Goal: Task Accomplishment & Management: Use online tool/utility

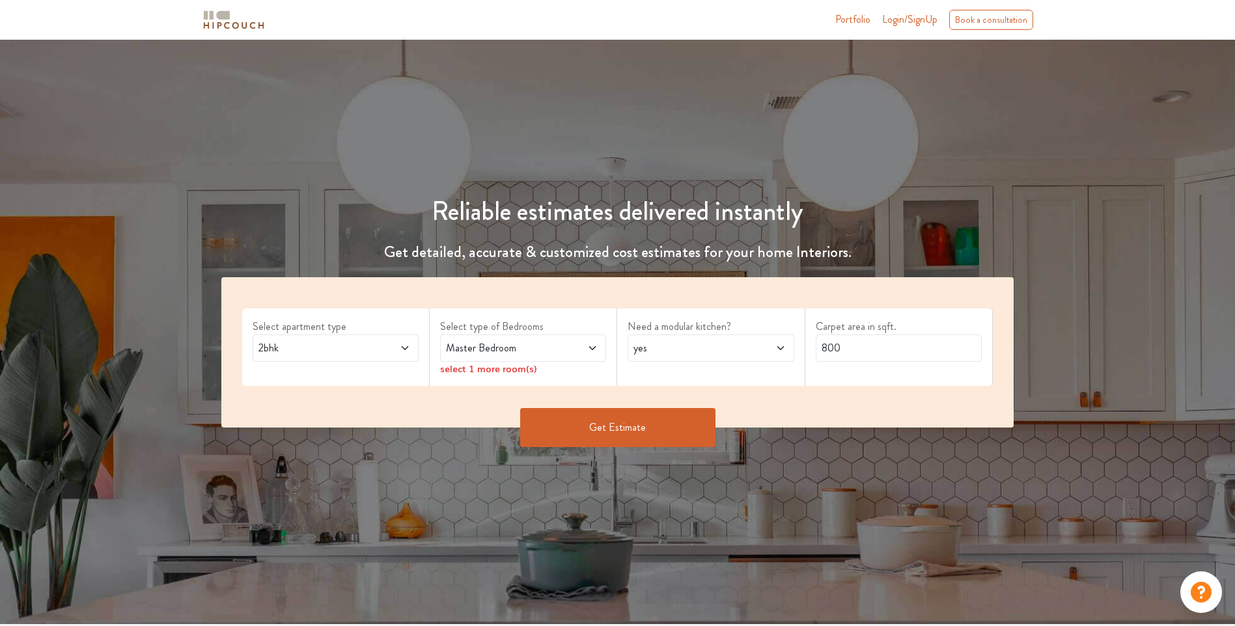
click at [539, 352] on span "Master Bedroom" at bounding box center [501, 349] width 116 height 16
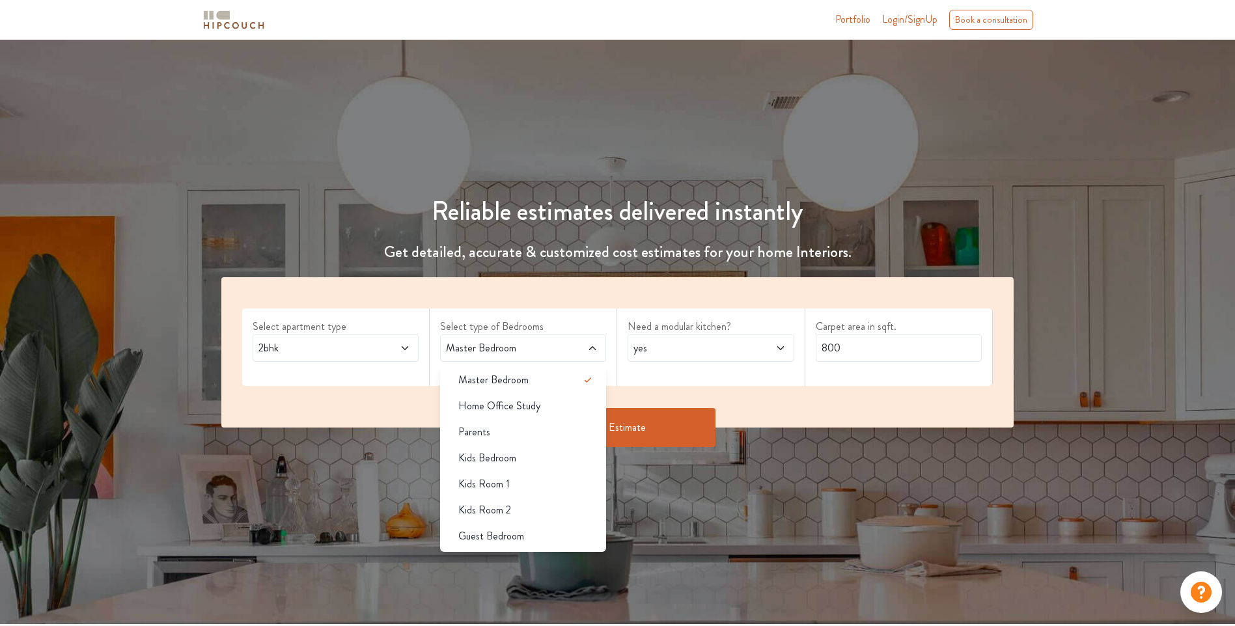
click at [541, 318] on div "Select type of Bedrooms Master Bedroom Master Bedroom Home Office Study Parents…" at bounding box center [524, 347] width 188 height 77
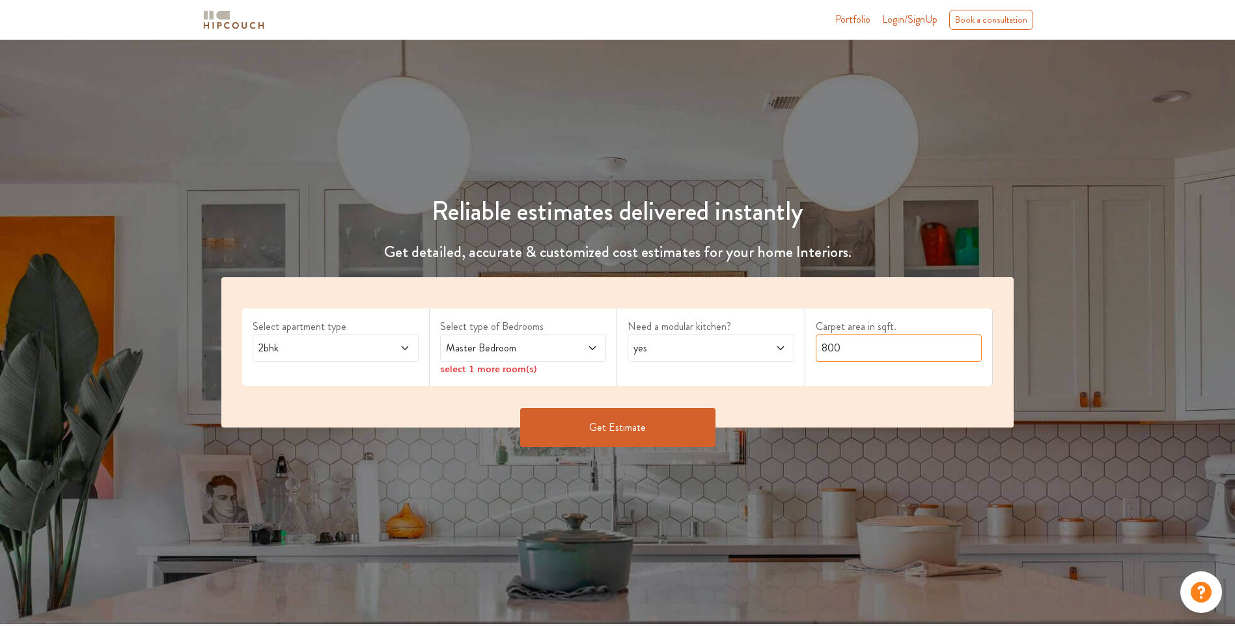
drag, startPoint x: 847, startPoint y: 348, endPoint x: 791, endPoint y: 343, distance: 56.2
click at [791, 343] on div "Select apartment type 2bhk Select type of Bedrooms Master Bedroom select 1 more…" at bounding box center [617, 352] width 792 height 150
type input "900"
click at [498, 373] on div "select 1 more room(s)" at bounding box center [523, 369] width 166 height 14
click at [552, 375] on div "select 1 more room(s)" at bounding box center [523, 369] width 166 height 14
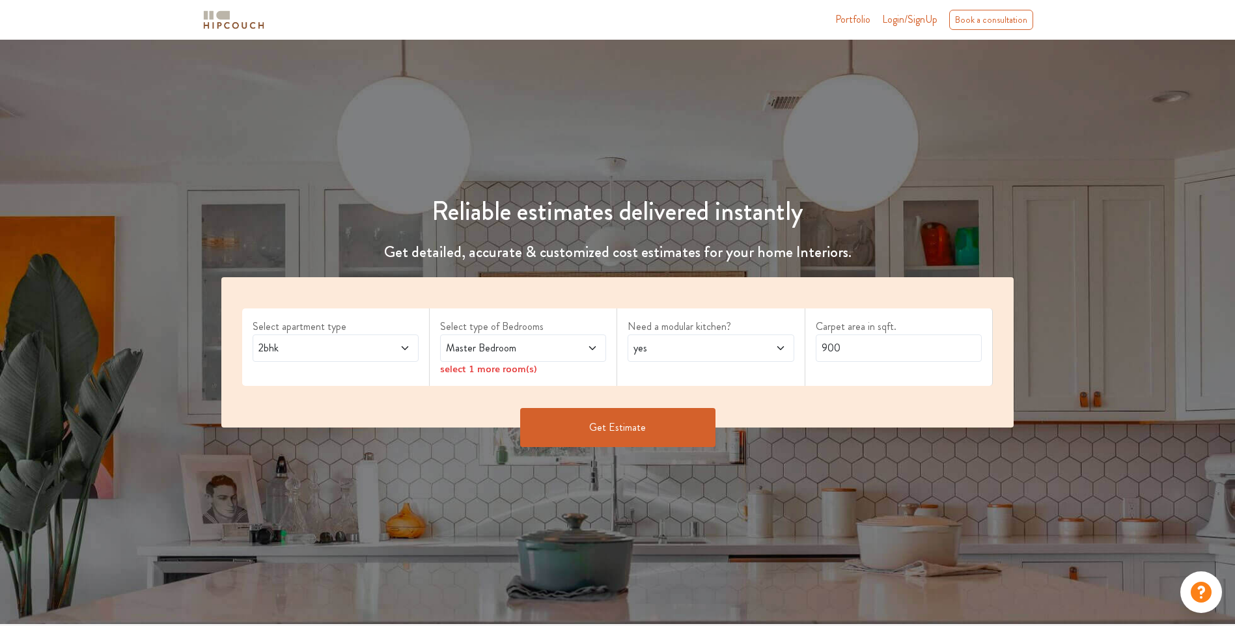
click at [514, 371] on div "select 1 more room(s)" at bounding box center [523, 369] width 166 height 14
click at [550, 353] on span "Master Bedroom" at bounding box center [501, 349] width 116 height 16
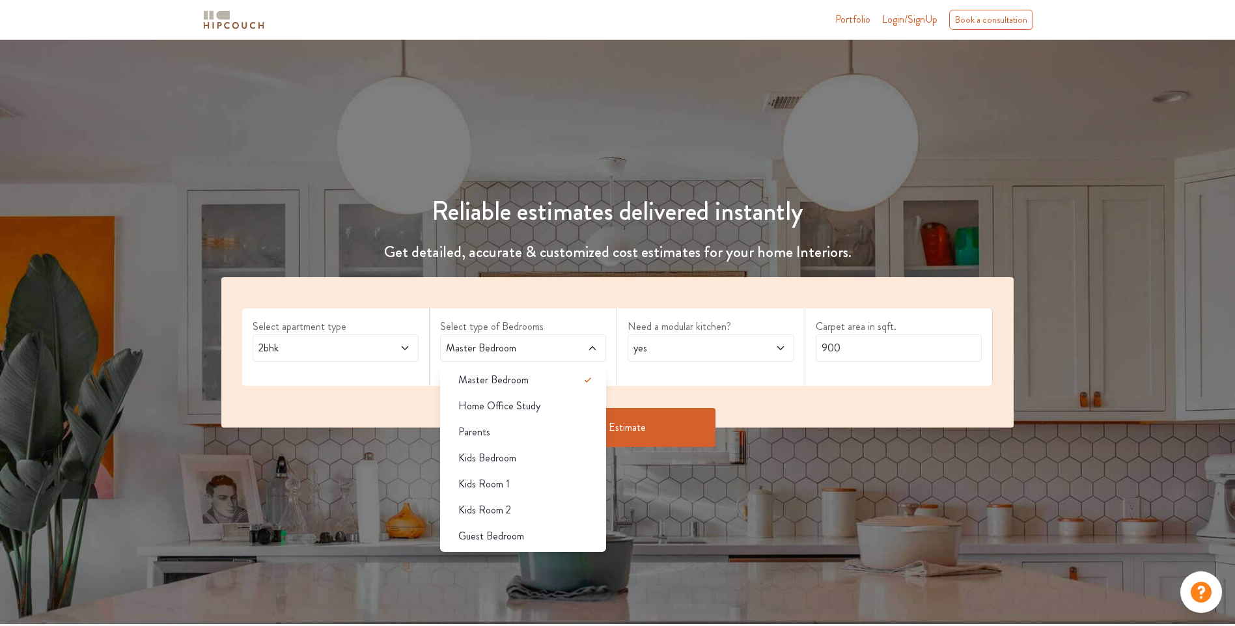
click at [706, 381] on div "Need a modular kitchen? yes" at bounding box center [711, 347] width 188 height 77
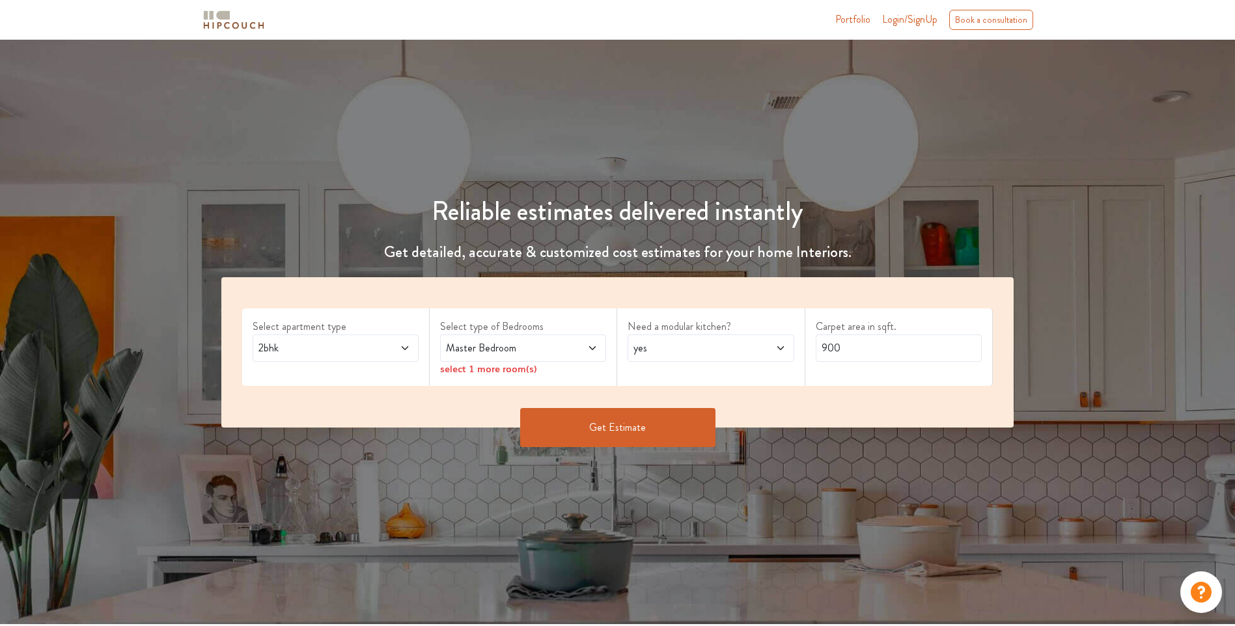
click at [598, 425] on button "Get Estimate" at bounding box center [617, 427] width 195 height 39
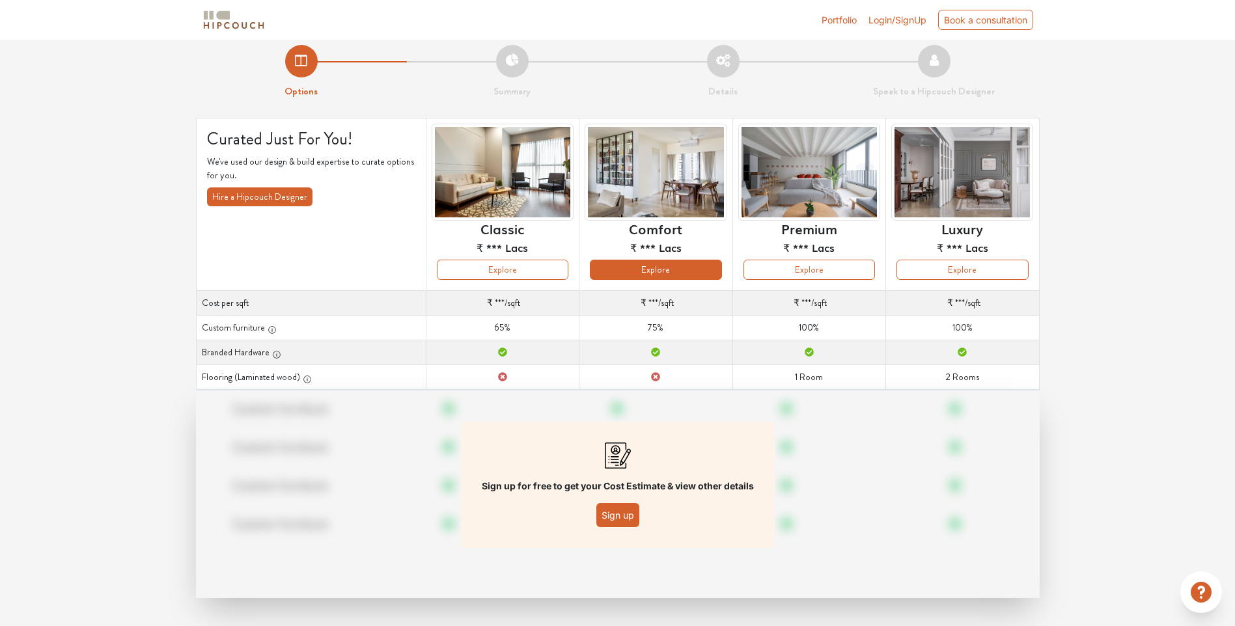
scroll to position [14, 0]
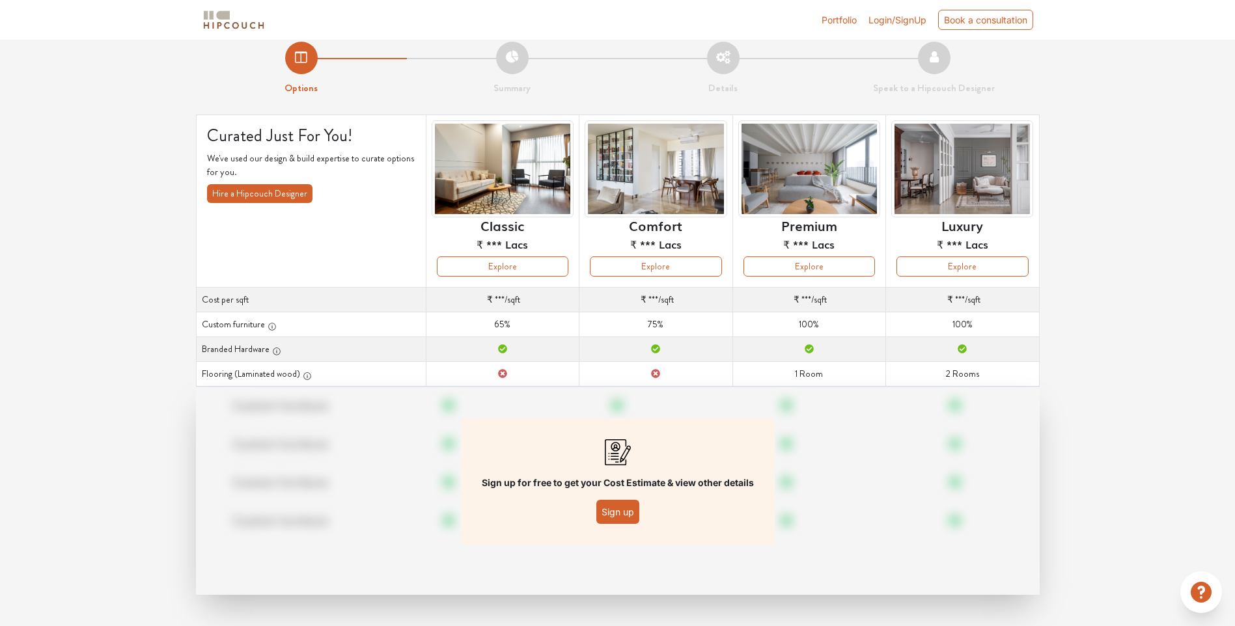
click at [619, 511] on button "Sign up" at bounding box center [617, 512] width 43 height 24
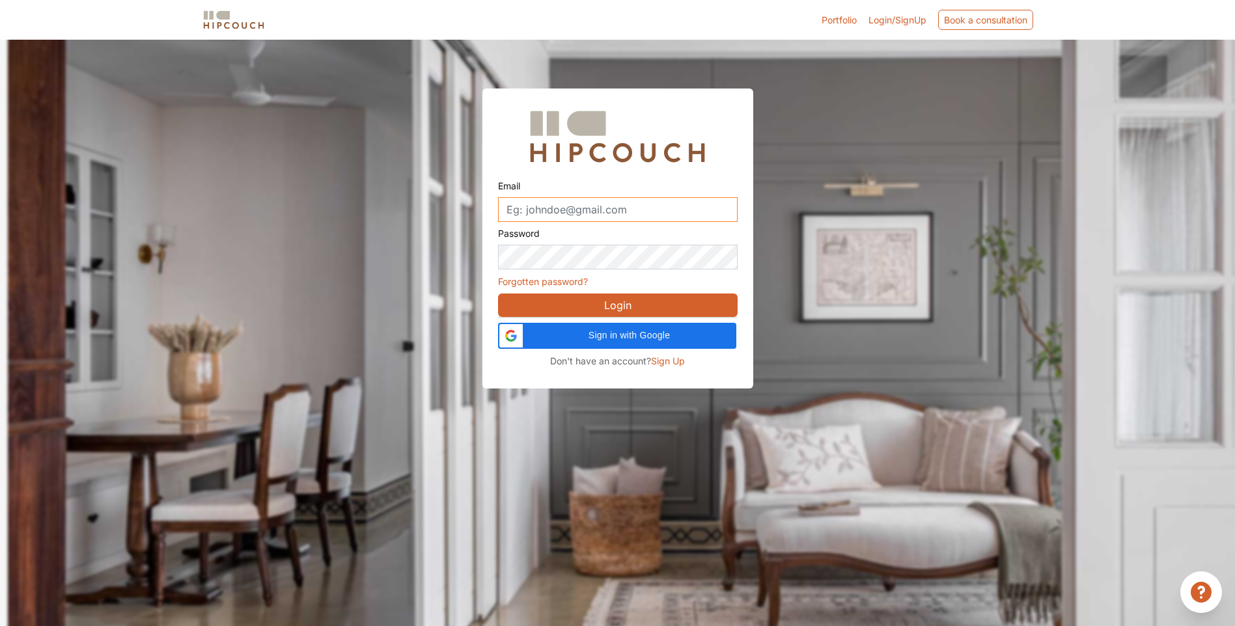
click at [612, 205] on input "Email" at bounding box center [618, 209] width 240 height 25
type input "ar.laxmimagdum@fmail.com"
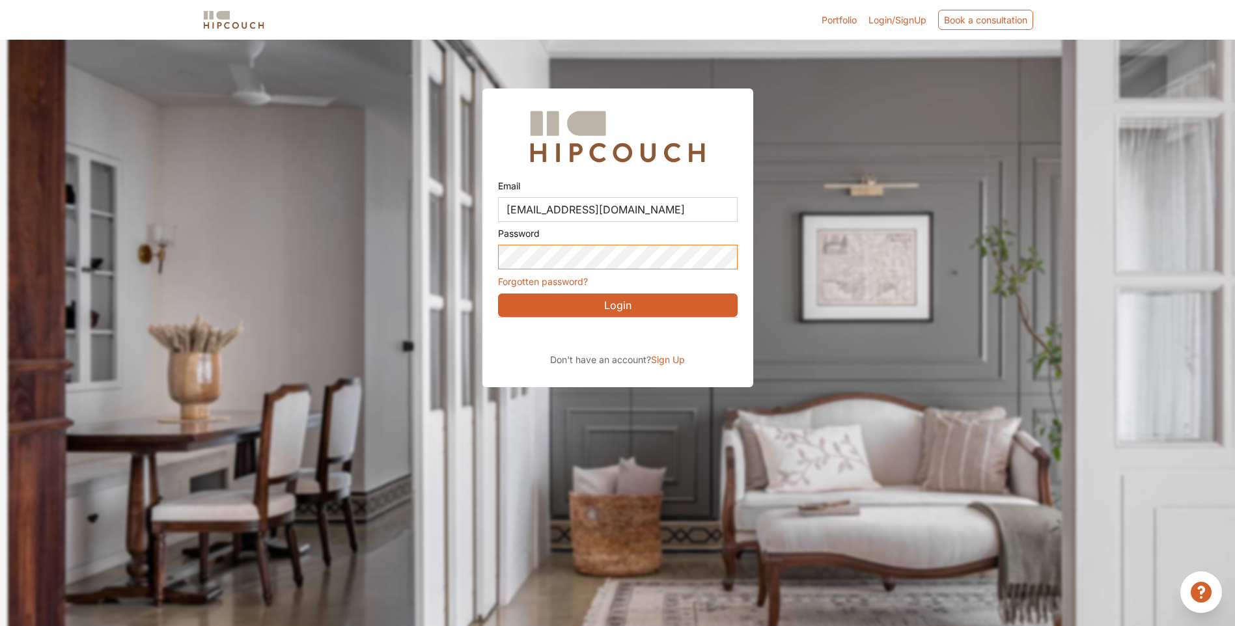
click at [498, 294] on button "Login" at bounding box center [618, 305] width 240 height 23
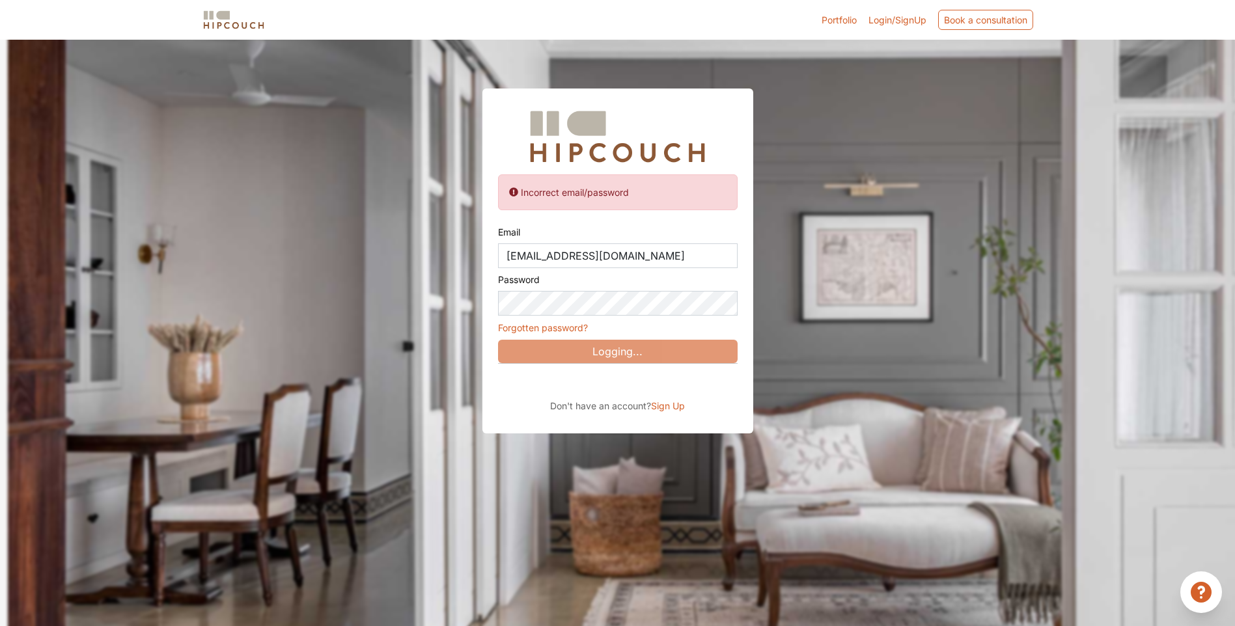
scroll to position [20, 0]
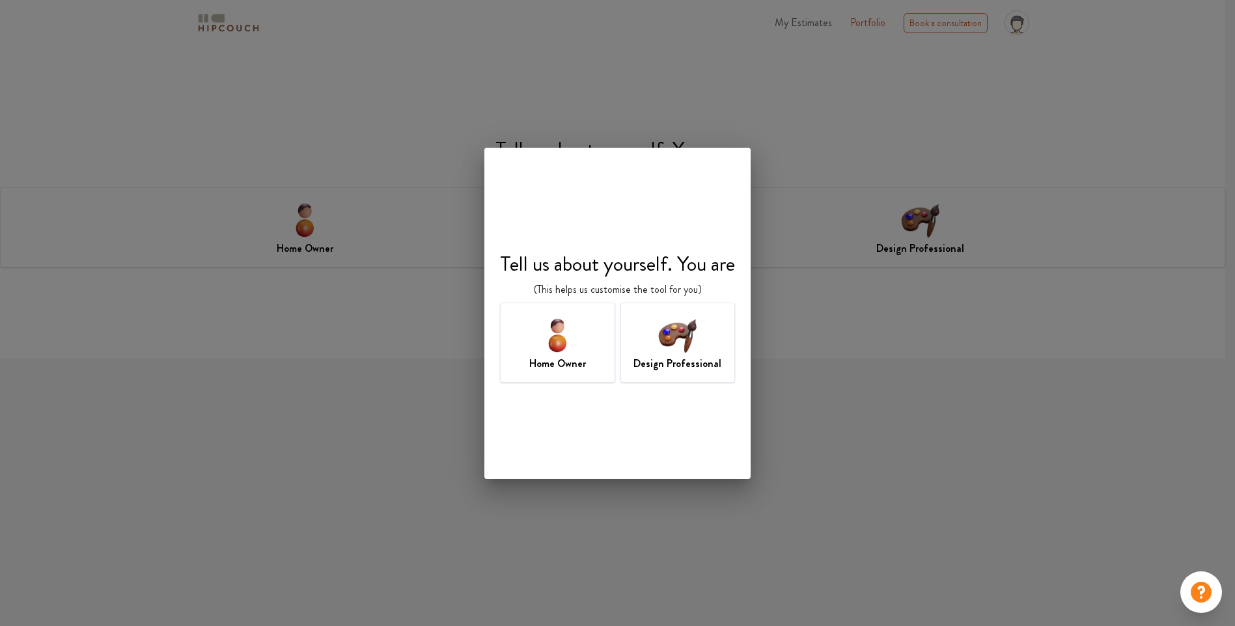
click at [686, 333] on img at bounding box center [677, 335] width 42 height 42
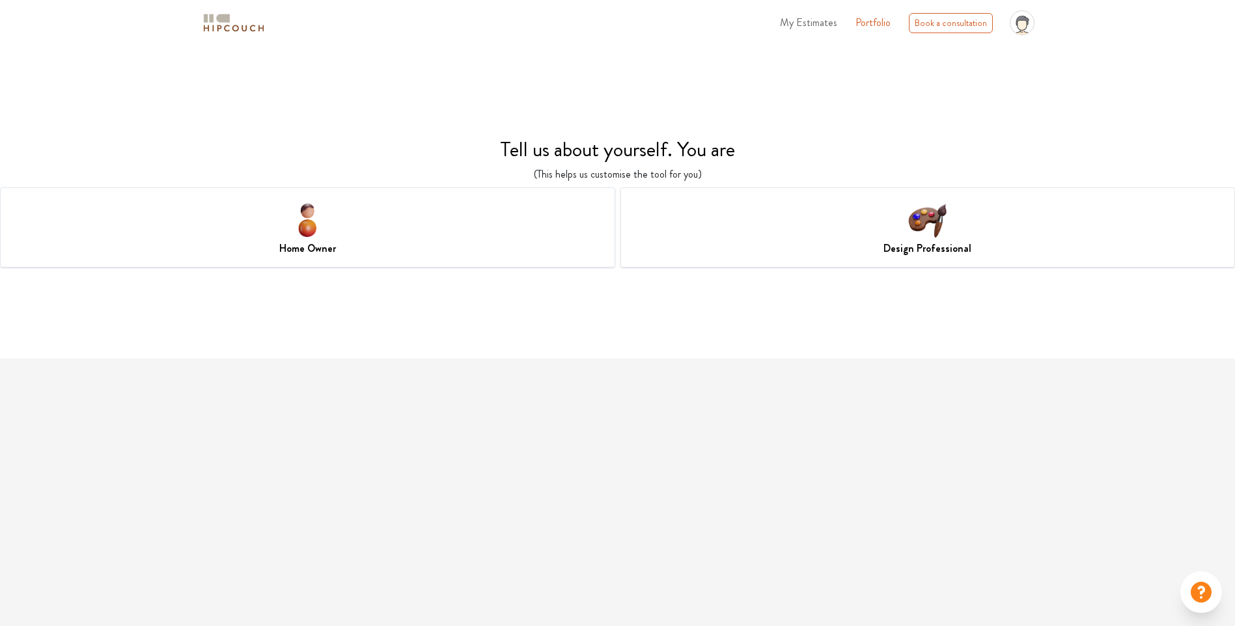
click at [936, 235] on img at bounding box center [927, 220] width 42 height 42
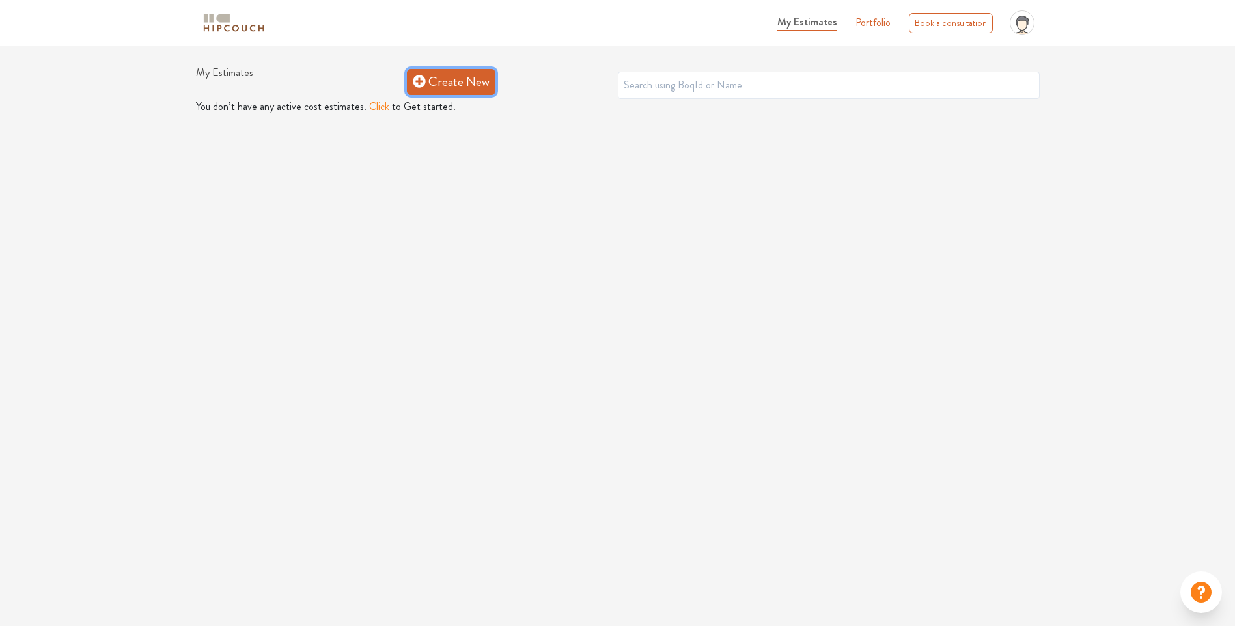
click at [436, 85] on link "Create New" at bounding box center [451, 82] width 89 height 26
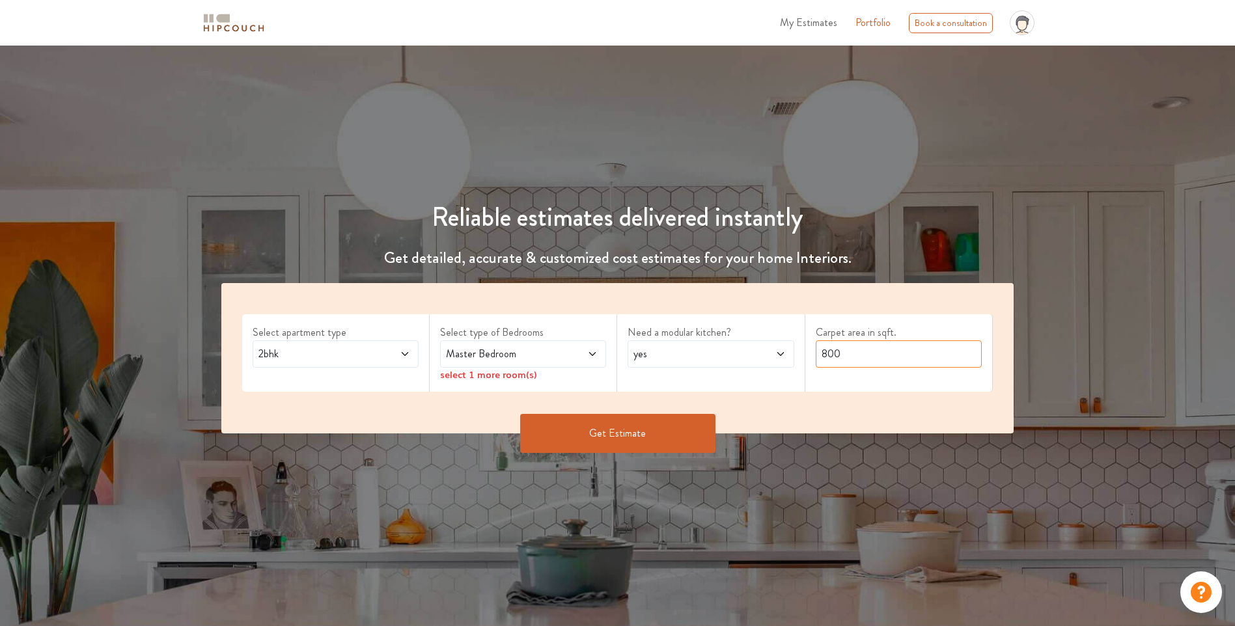
drag, startPoint x: 850, startPoint y: 353, endPoint x: 760, endPoint y: 356, distance: 89.9
click at [760, 356] on div "Select apartment type 2bhk Select type of Bedrooms Master Bedroom select 1 more…" at bounding box center [617, 358] width 792 height 150
type input "900"
click at [596, 418] on button "Get Estimate" at bounding box center [617, 433] width 195 height 39
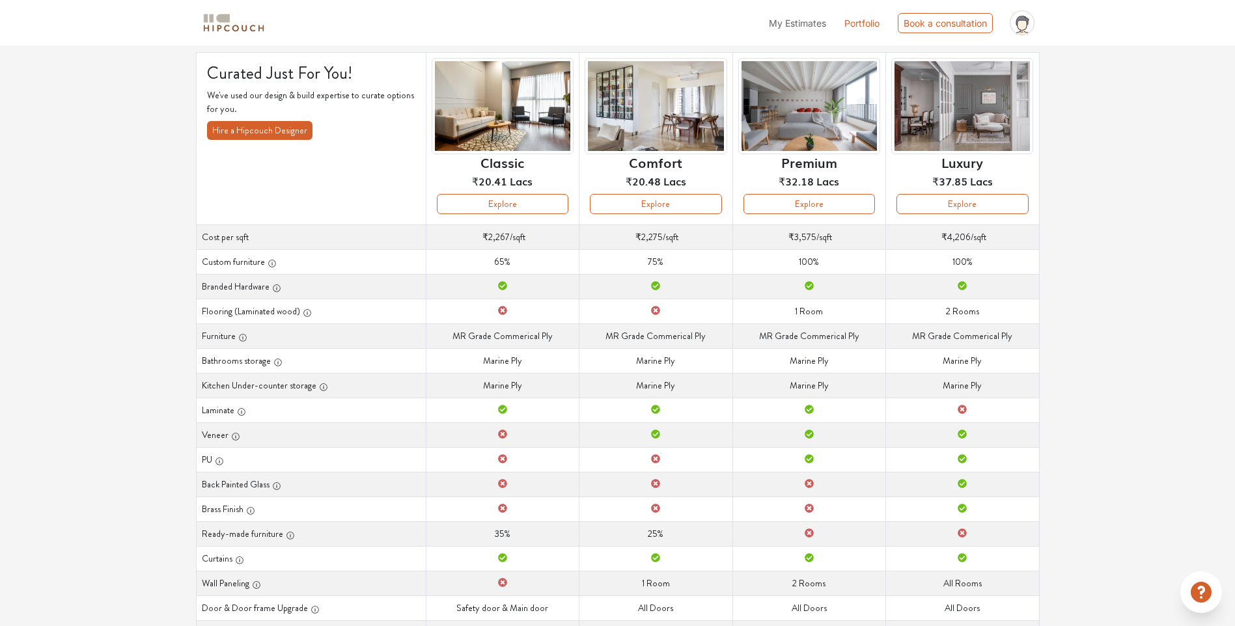
scroll to position [3, 0]
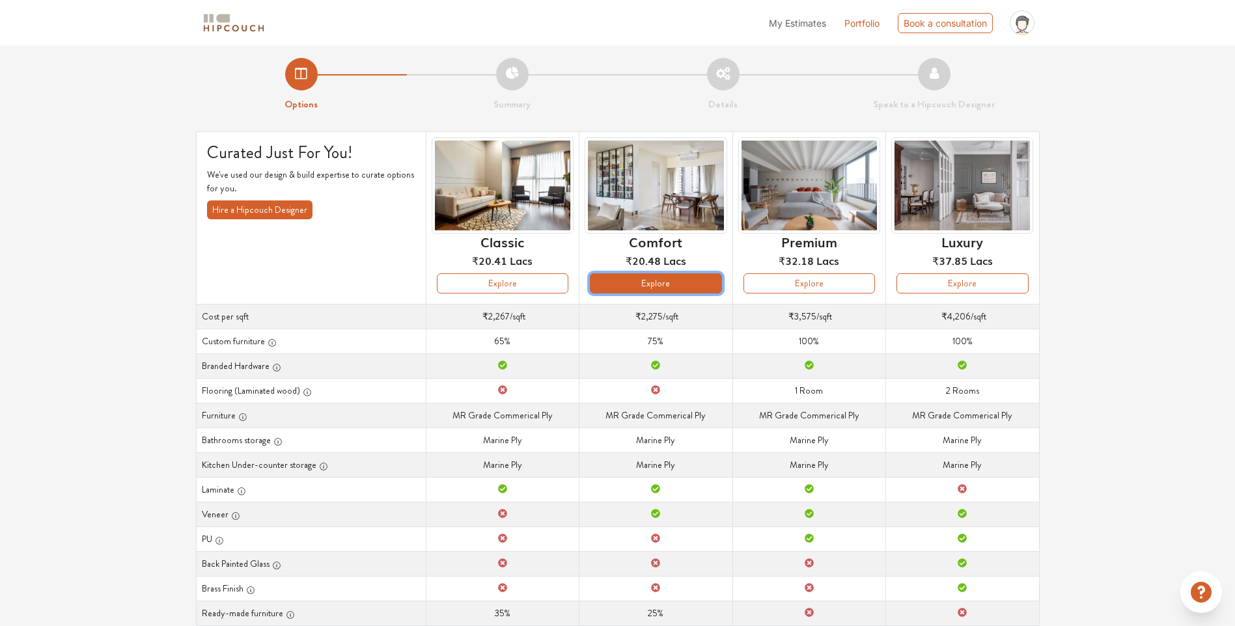
click at [665, 278] on button "Explore" at bounding box center [656, 283] width 132 height 20
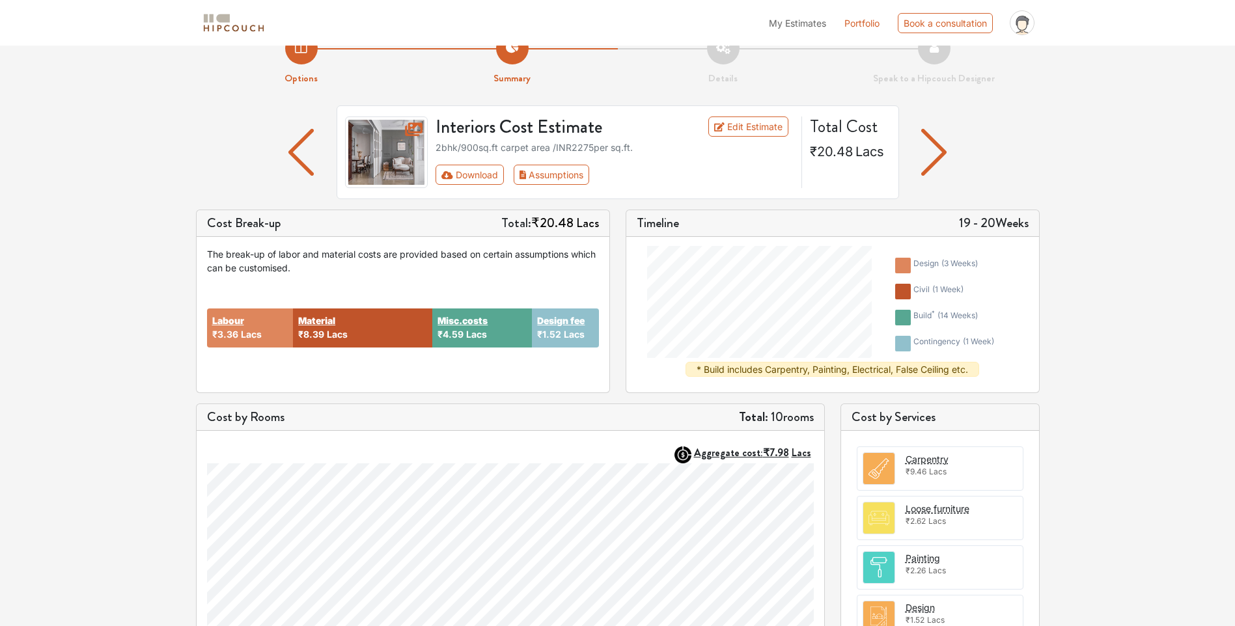
scroll to position [13, 0]
